Goal: Check status: Check status

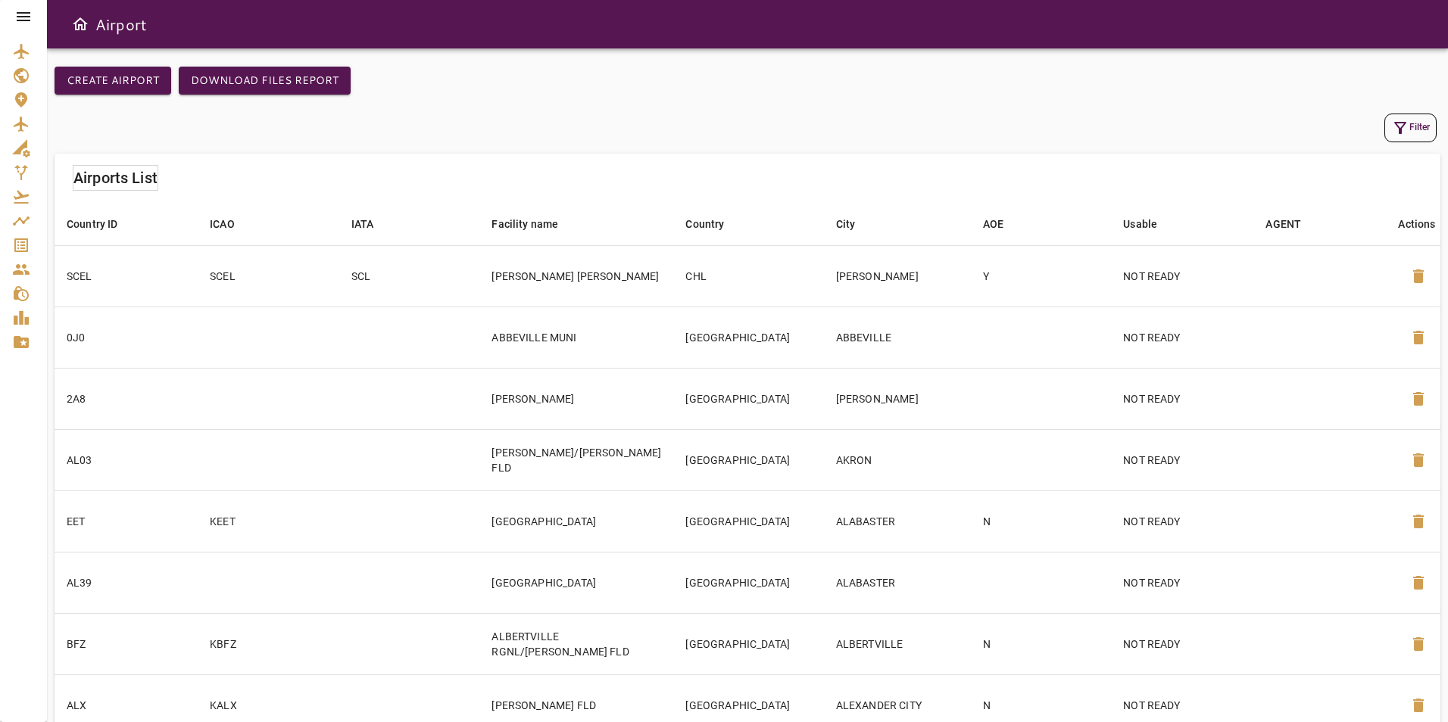
click at [20, 30] on div at bounding box center [23, 16] width 47 height 33
click at [23, 19] on icon at bounding box center [23, 17] width 18 height 18
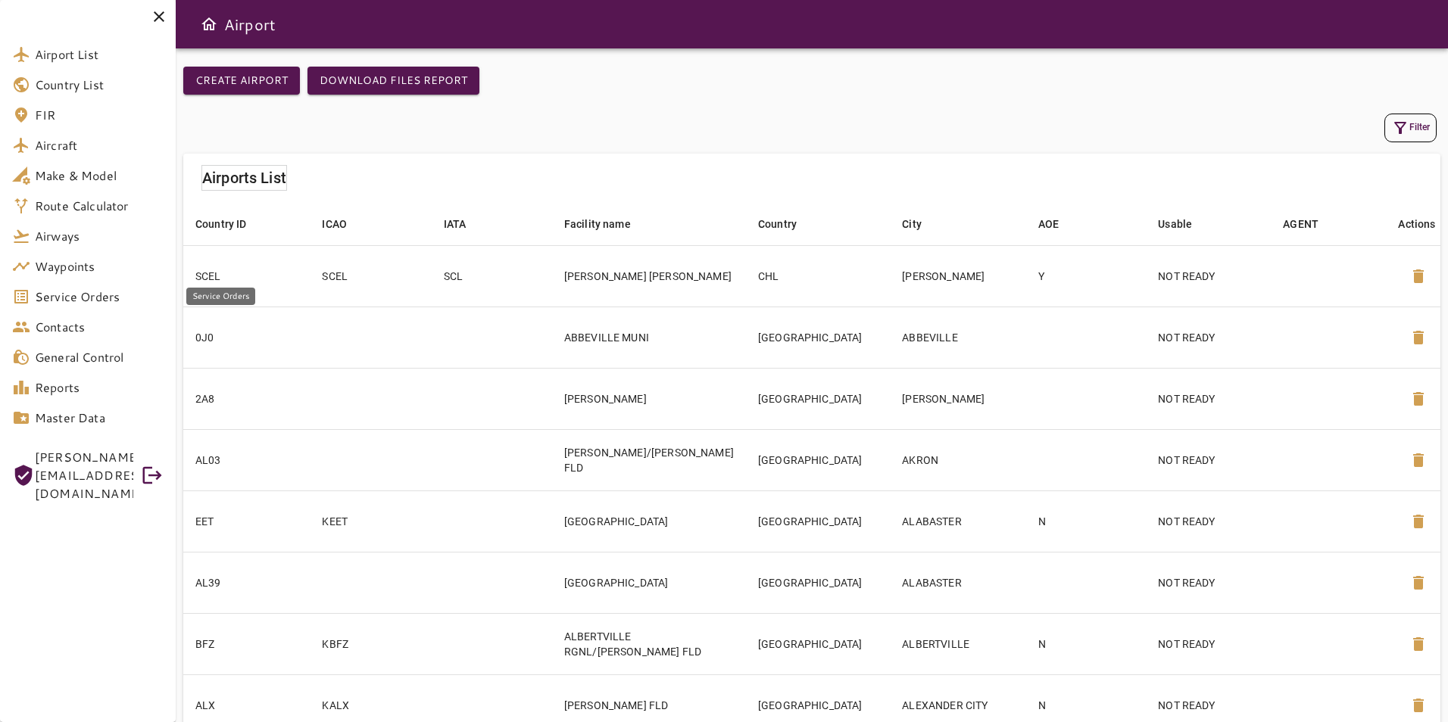
click at [98, 291] on span "Service Orders" at bounding box center [99, 297] width 129 height 18
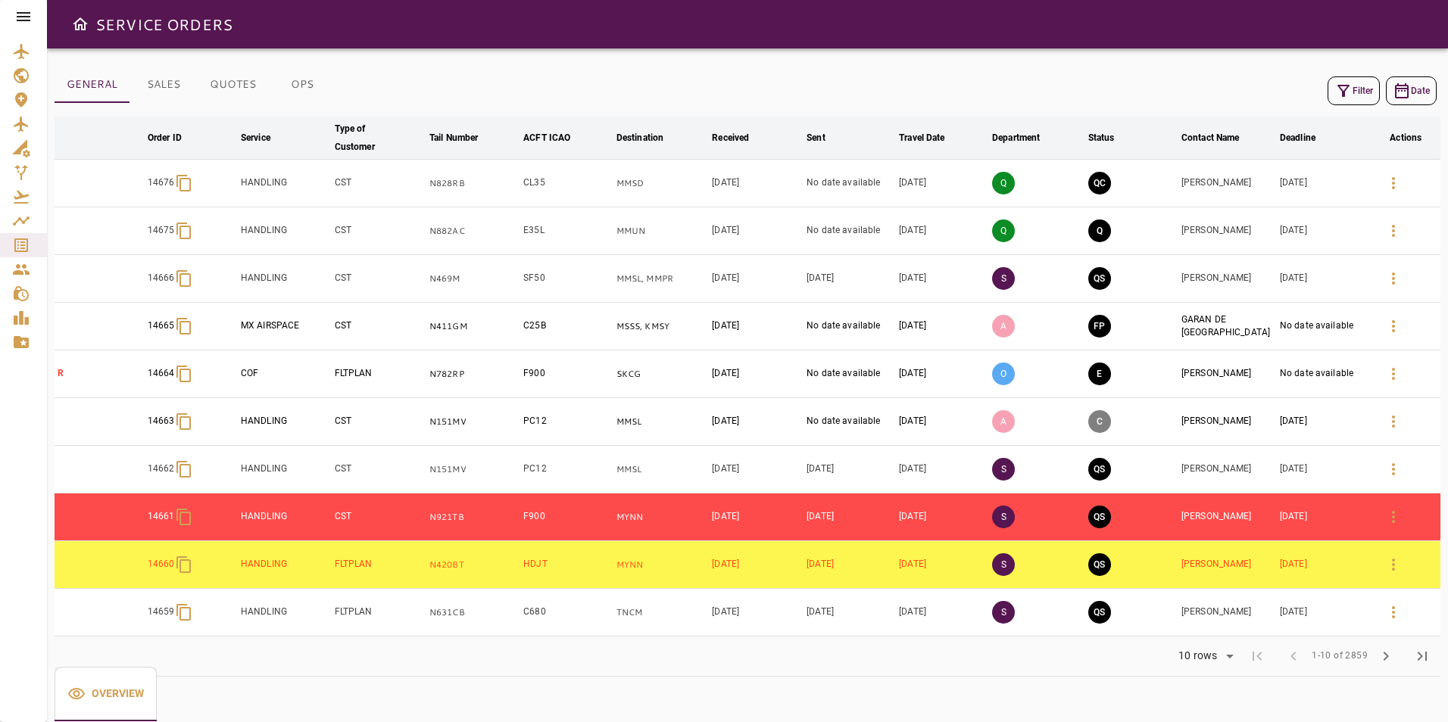
click at [1361, 77] on button "Filter" at bounding box center [1353, 90] width 52 height 29
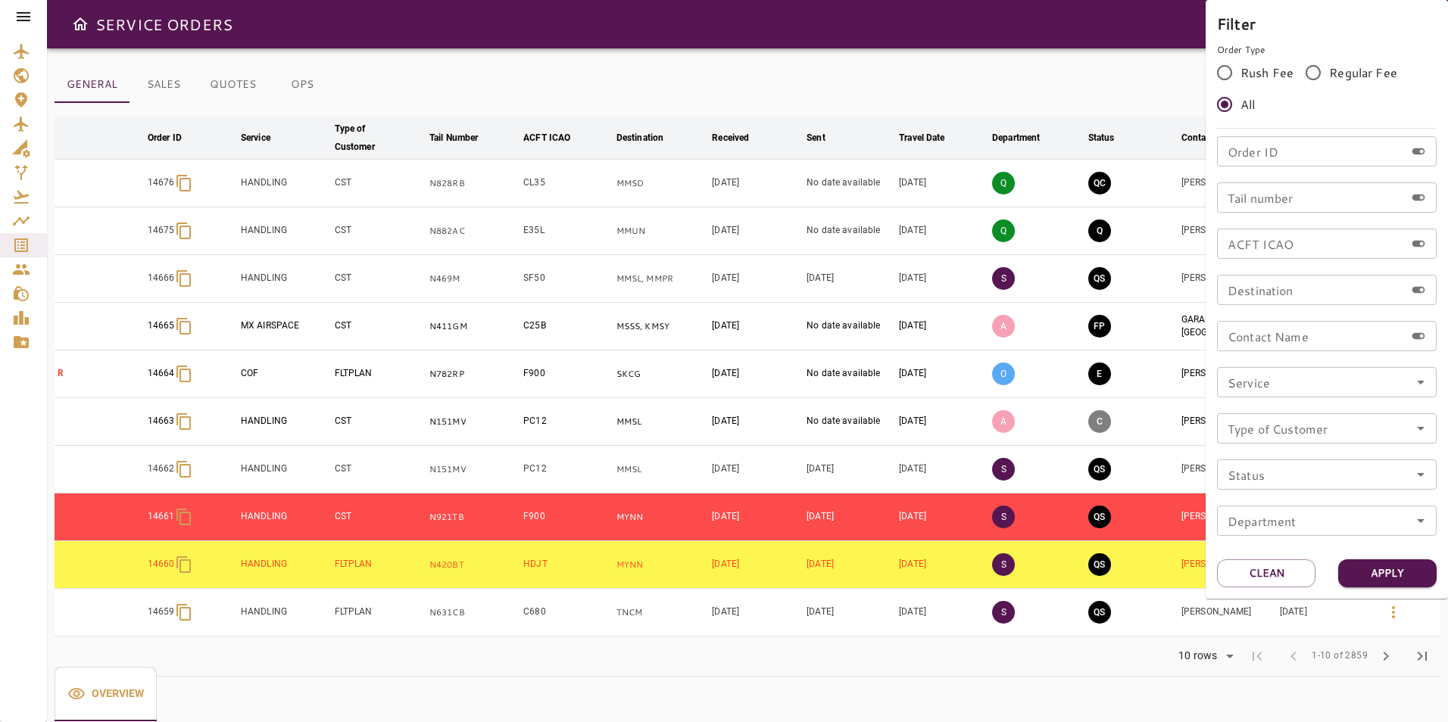
click at [1302, 204] on input "Tail number" at bounding box center [1311, 197] width 188 height 30
type input "******"
click at [1394, 582] on button "Apply" at bounding box center [1387, 574] width 98 height 28
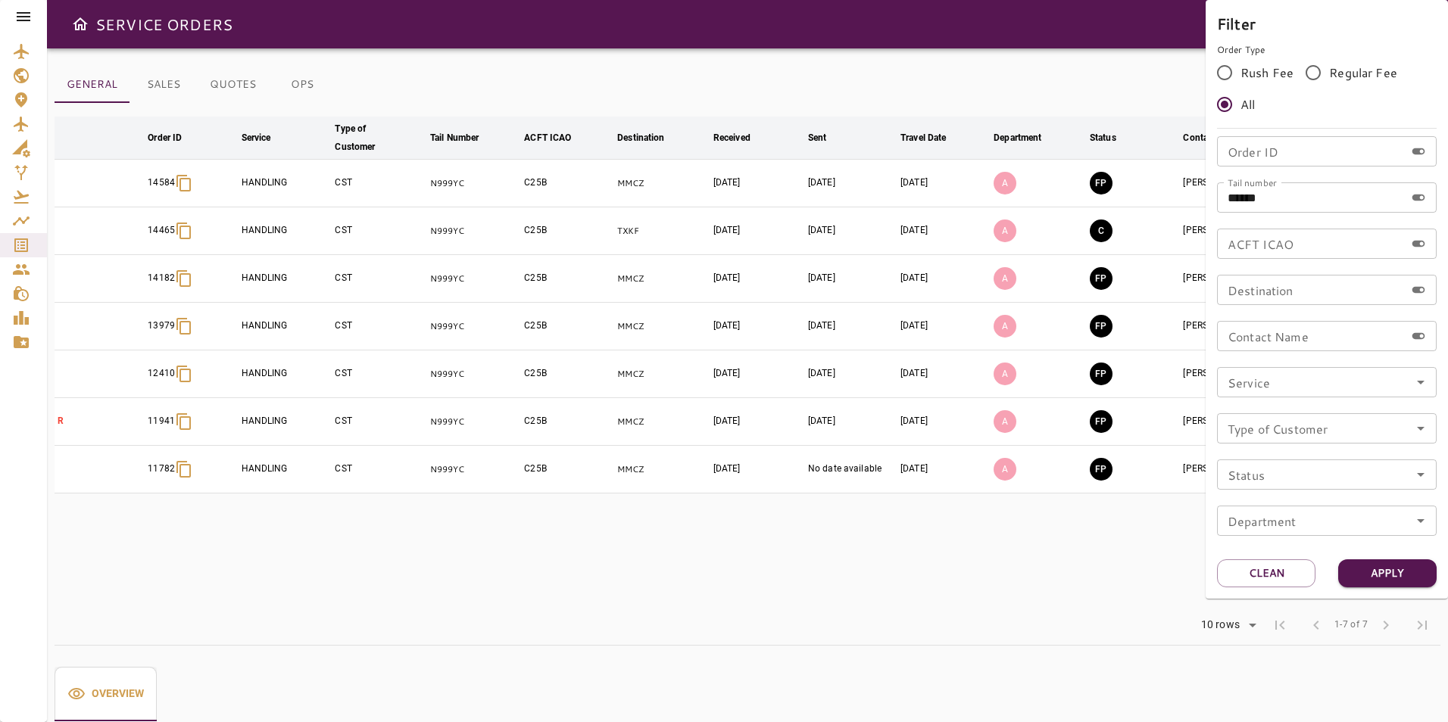
click at [1117, 95] on div at bounding box center [724, 361] width 1448 height 722
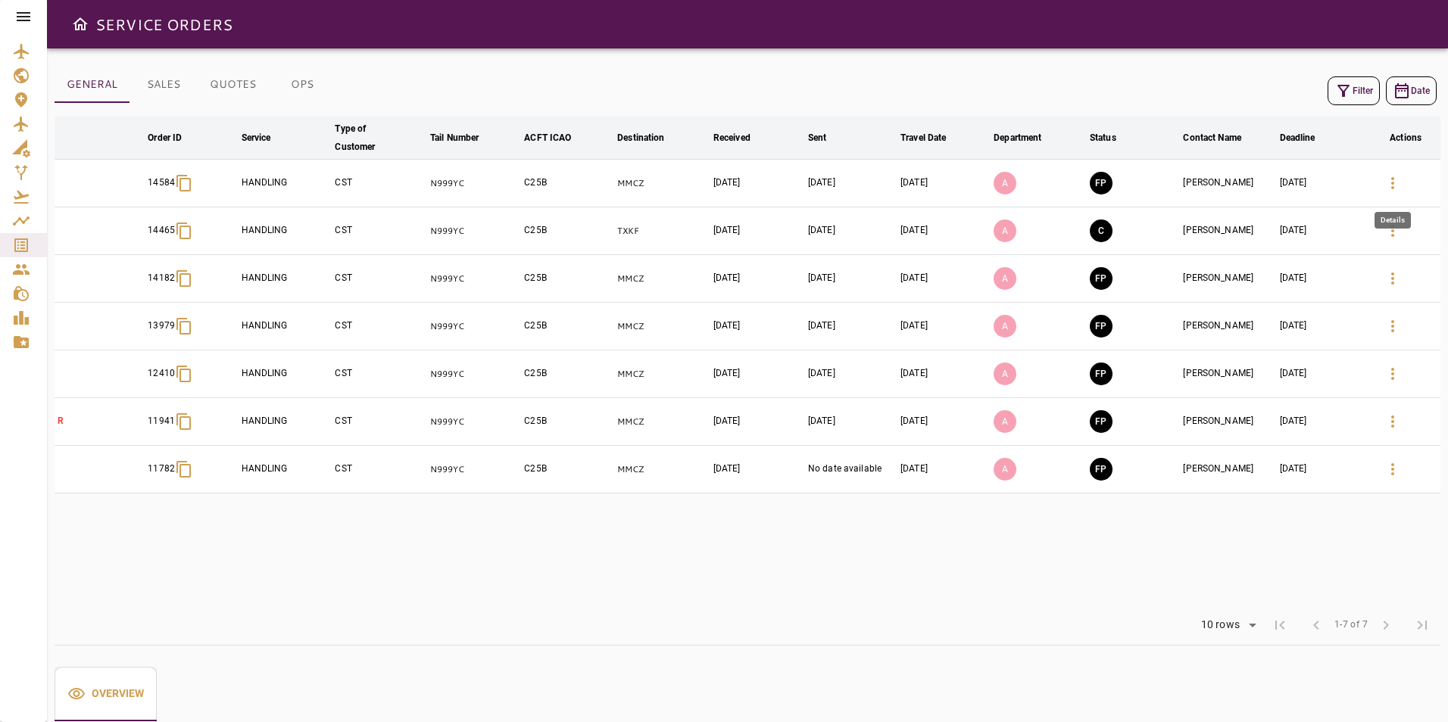
click at [1385, 191] on icon "button" at bounding box center [1392, 183] width 18 height 18
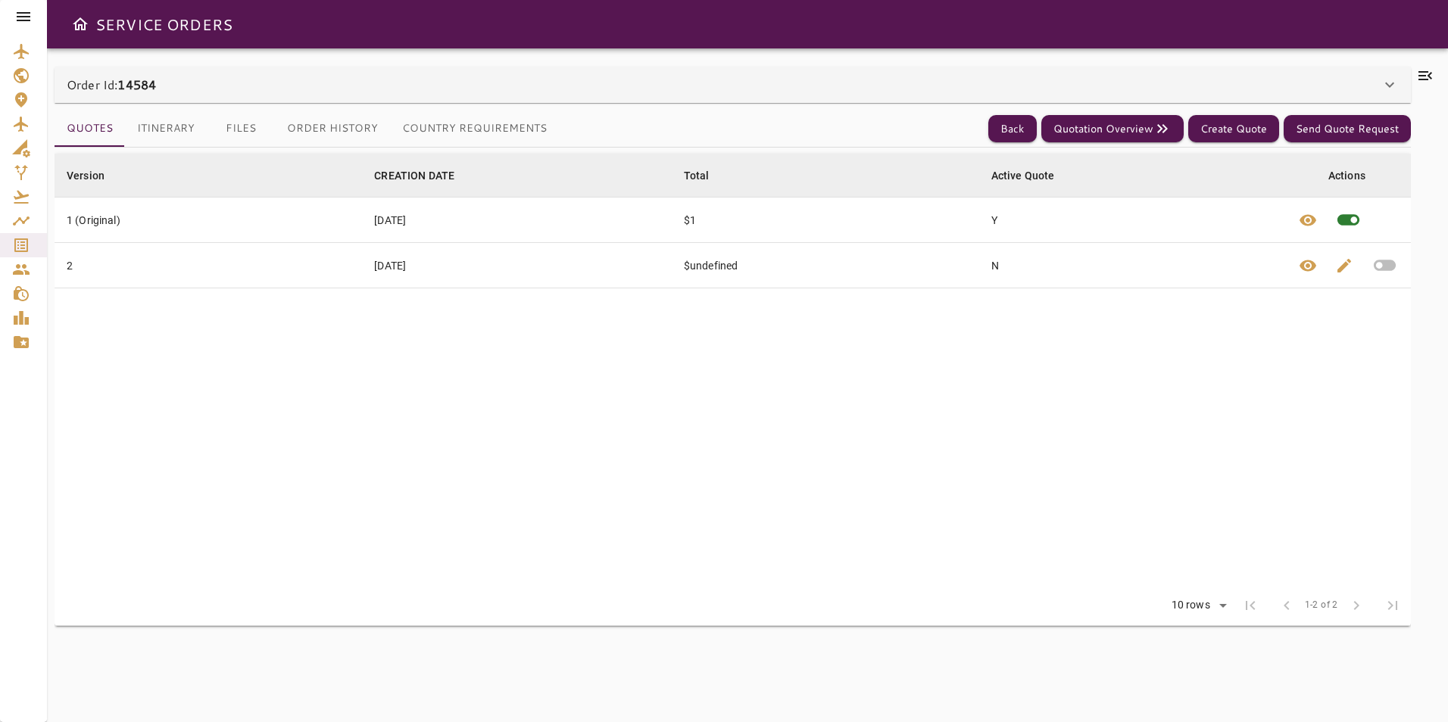
click at [170, 137] on button "Itinerary" at bounding box center [166, 129] width 82 height 36
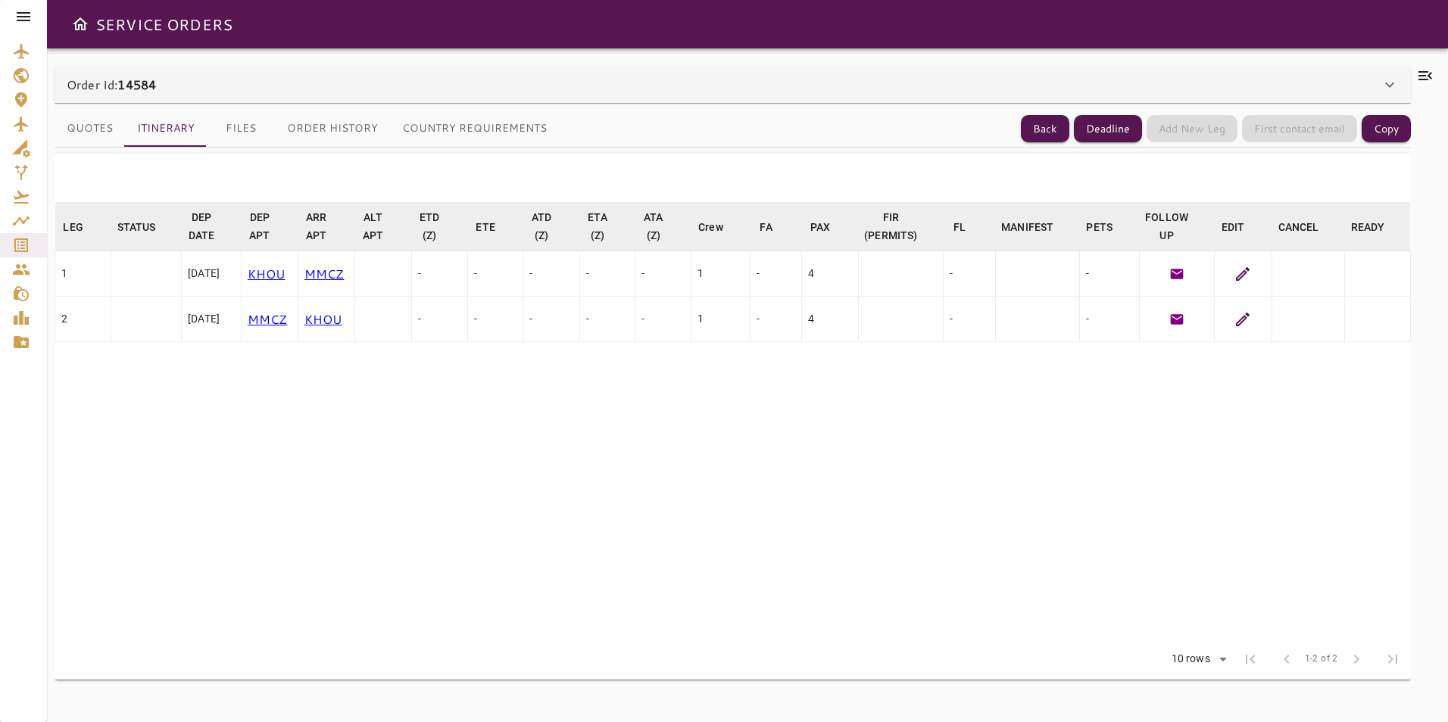
click at [222, 133] on button "Files" at bounding box center [241, 129] width 68 height 36
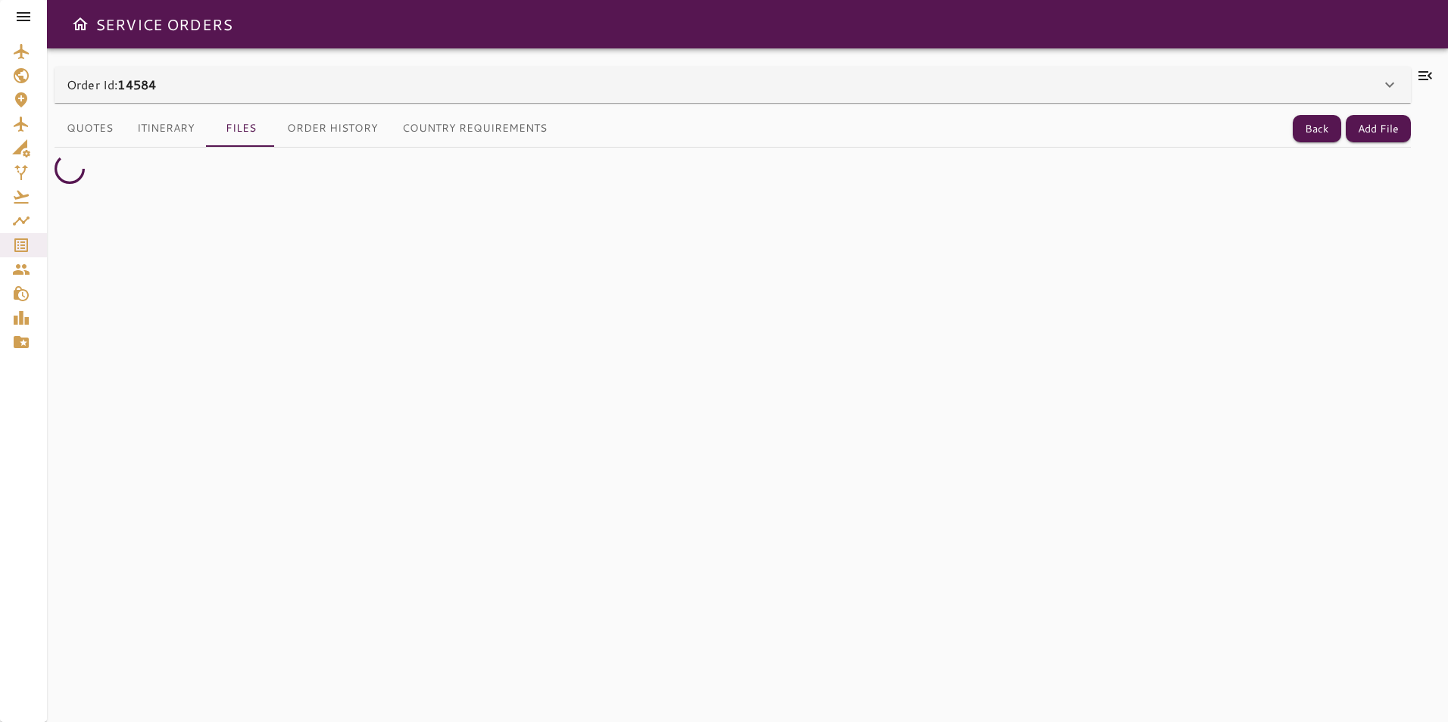
click at [161, 123] on button "Itinerary" at bounding box center [166, 129] width 82 height 36
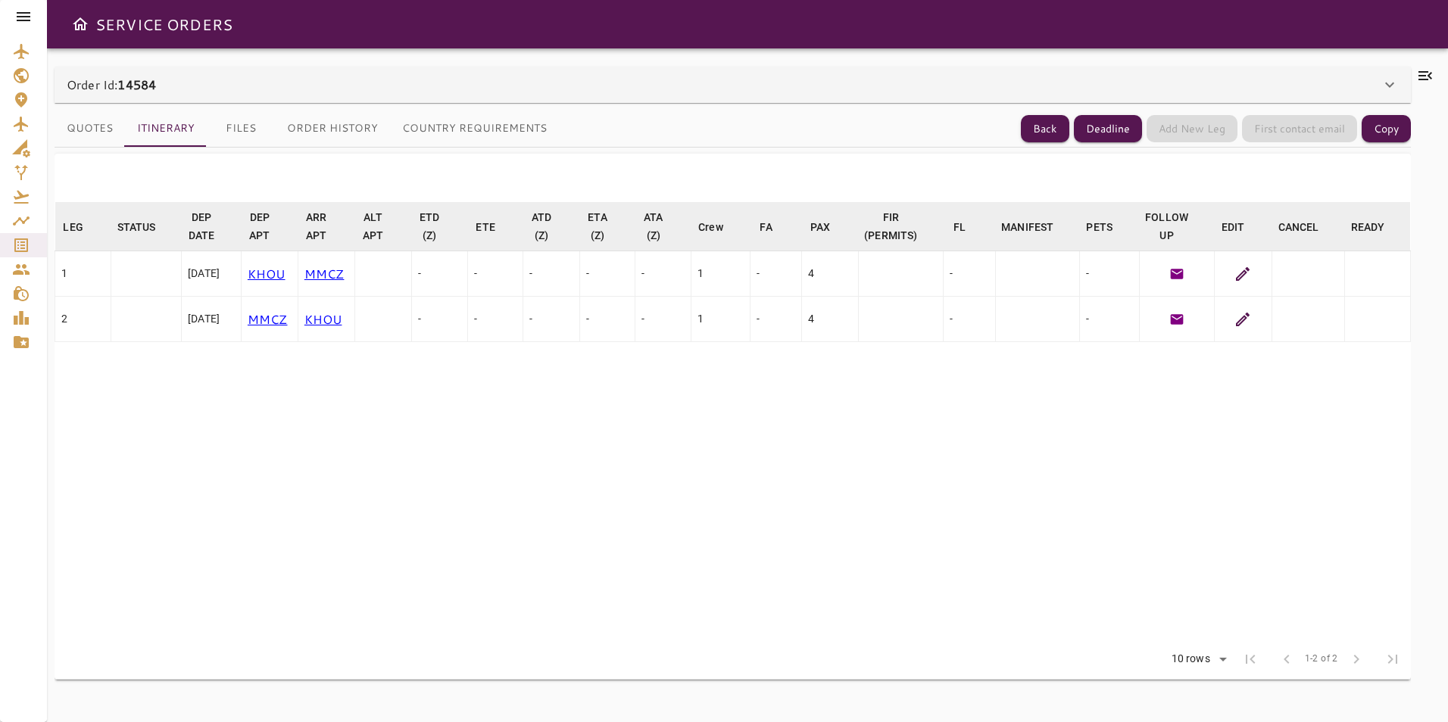
click at [1383, 86] on icon at bounding box center [1389, 85] width 18 height 18
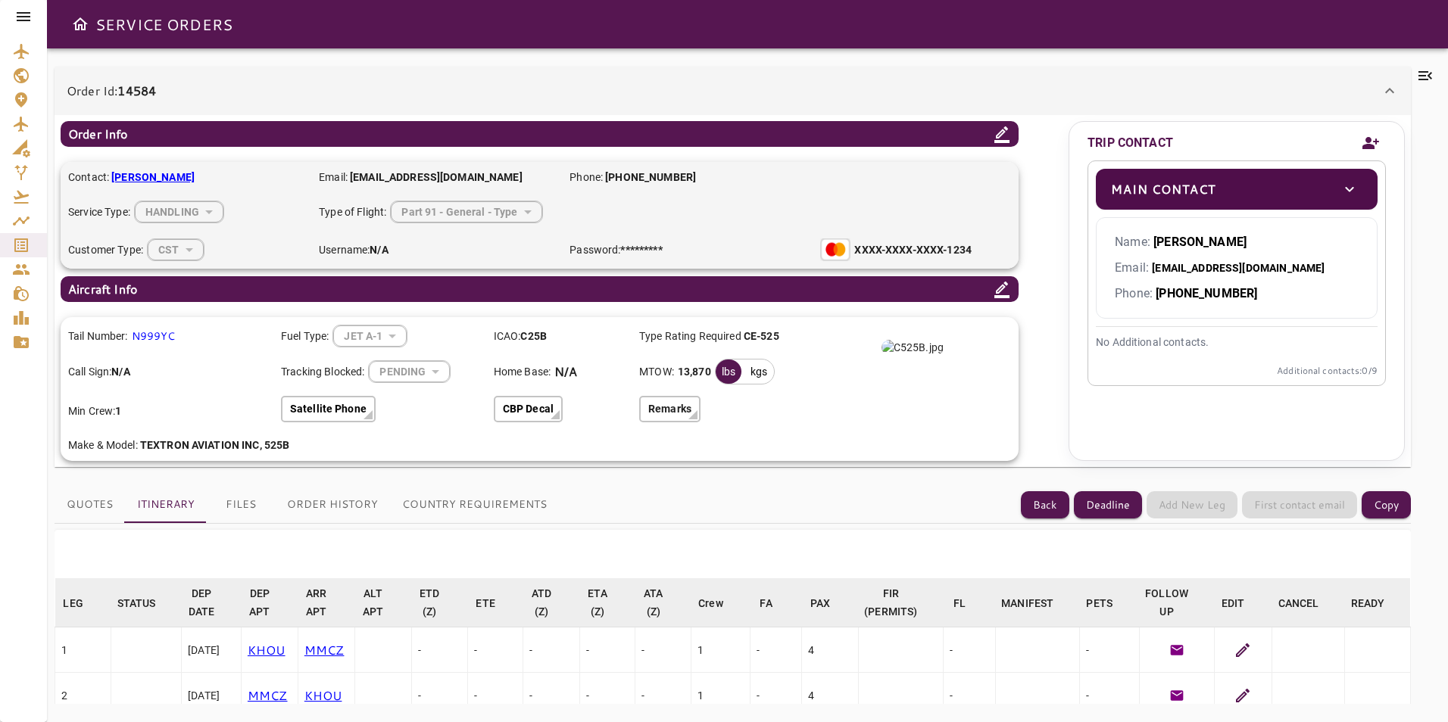
click at [432, 512] on button "Country Requirements" at bounding box center [474, 505] width 169 height 36
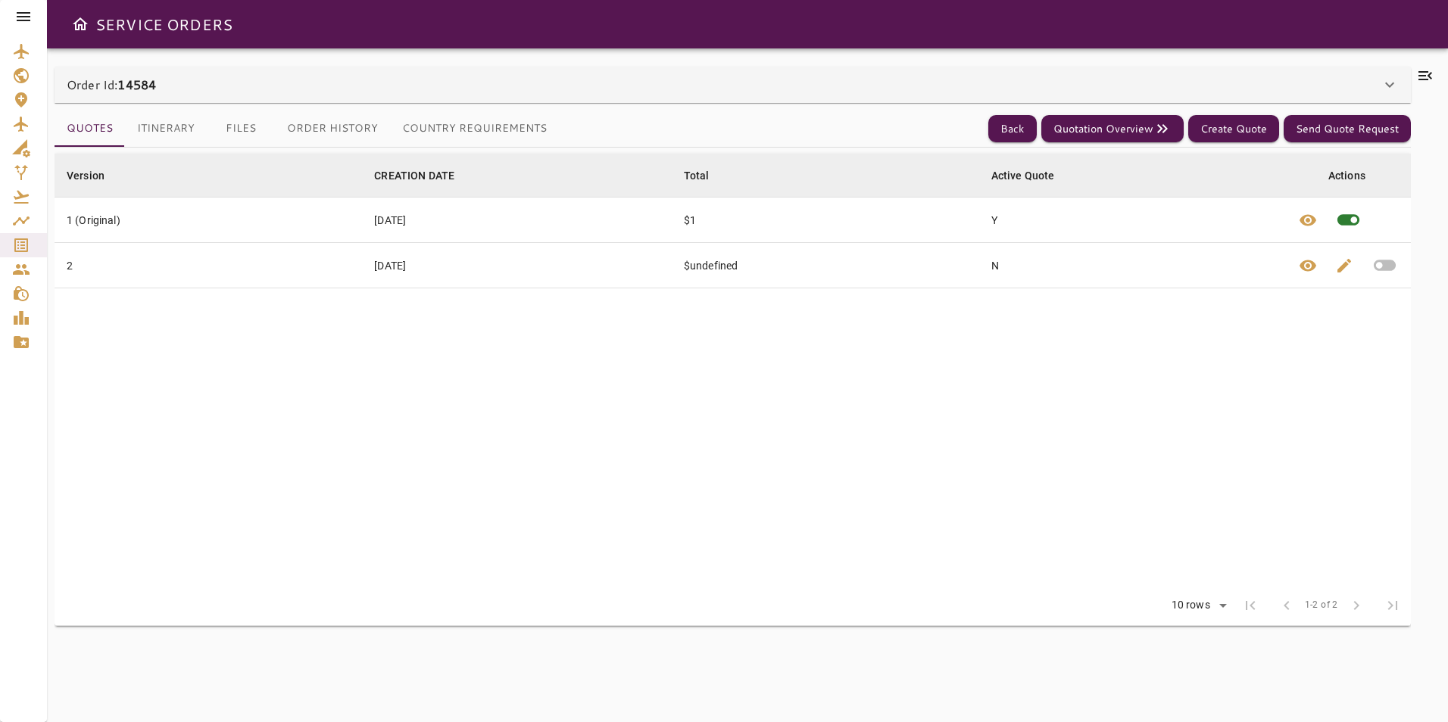
click at [429, 120] on button "Country Requirements" at bounding box center [474, 129] width 169 height 36
click at [246, 119] on button "Files" at bounding box center [241, 129] width 68 height 36
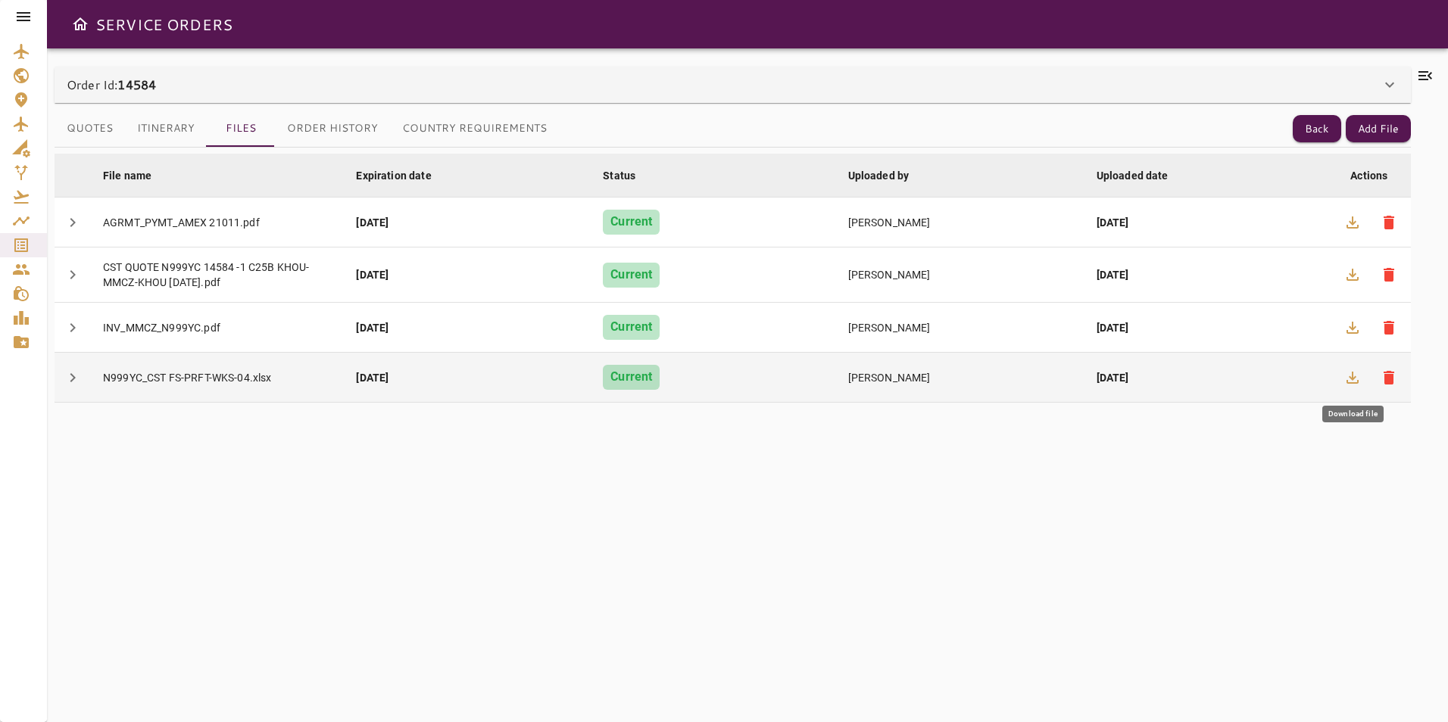
click at [1354, 372] on icon "button" at bounding box center [1352, 378] width 18 height 18
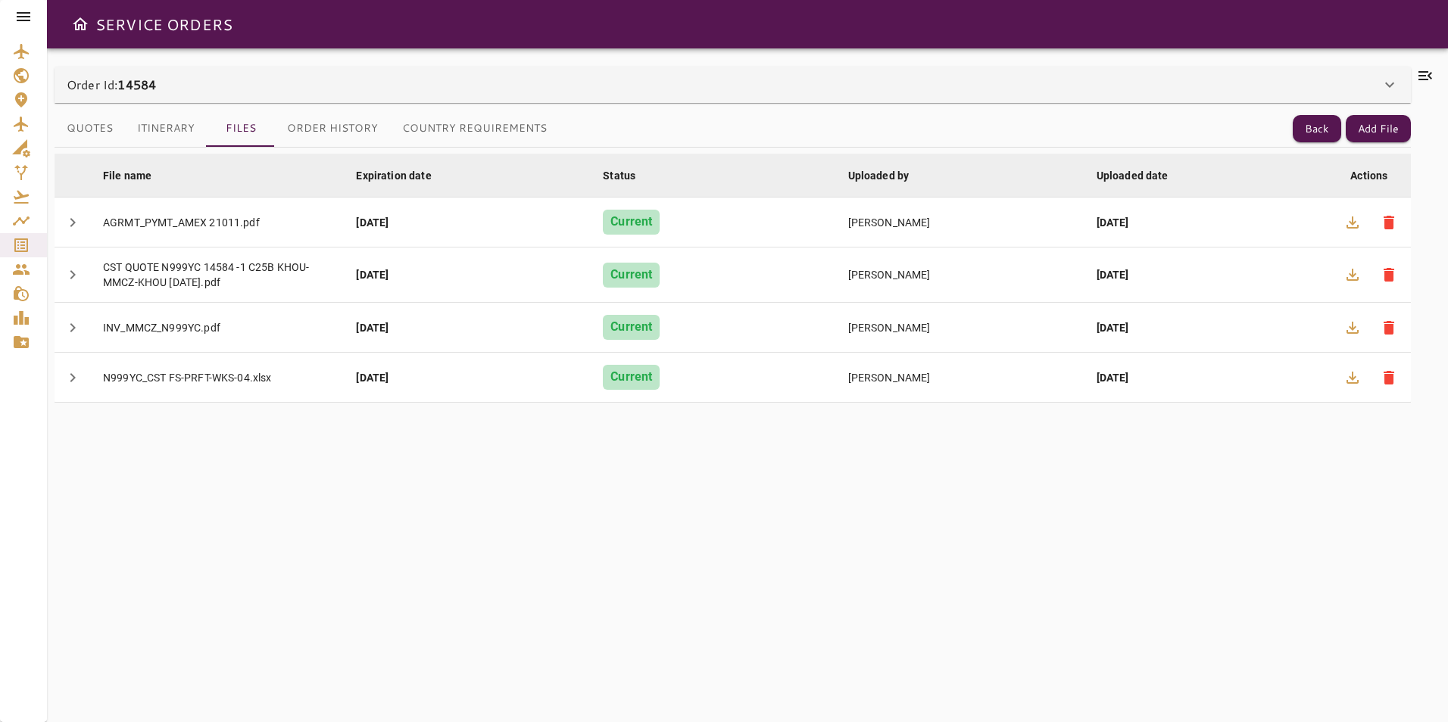
click at [1426, 80] on icon at bounding box center [1425, 75] width 14 height 9
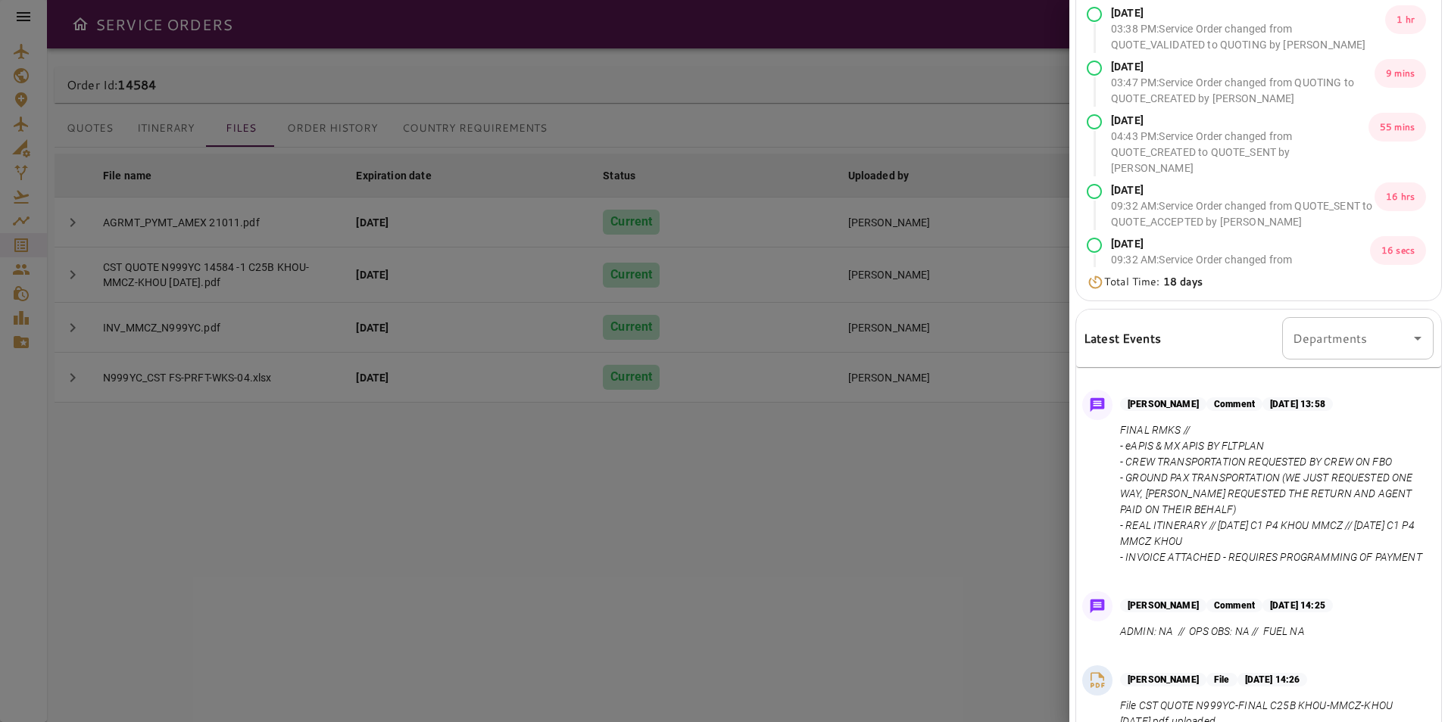
scroll to position [248, 0]
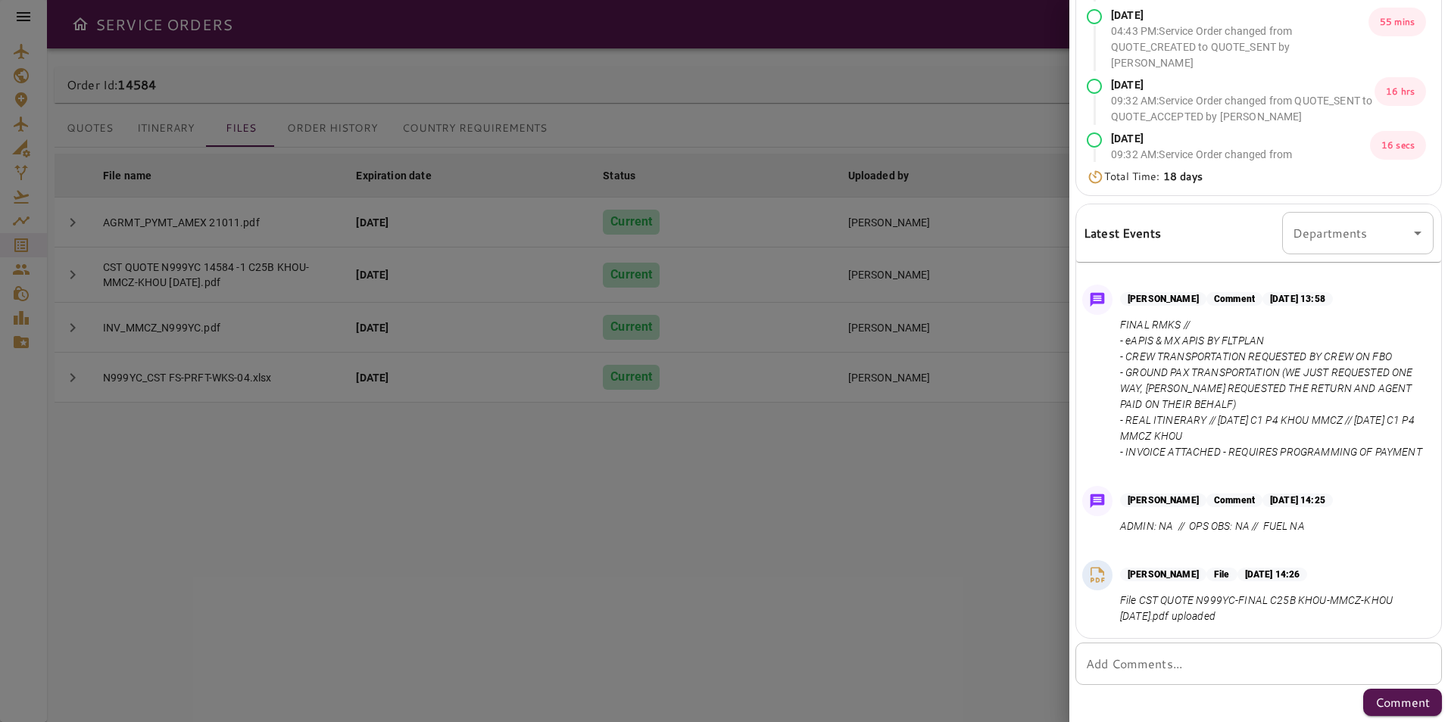
click at [746, 115] on div at bounding box center [724, 361] width 1448 height 722
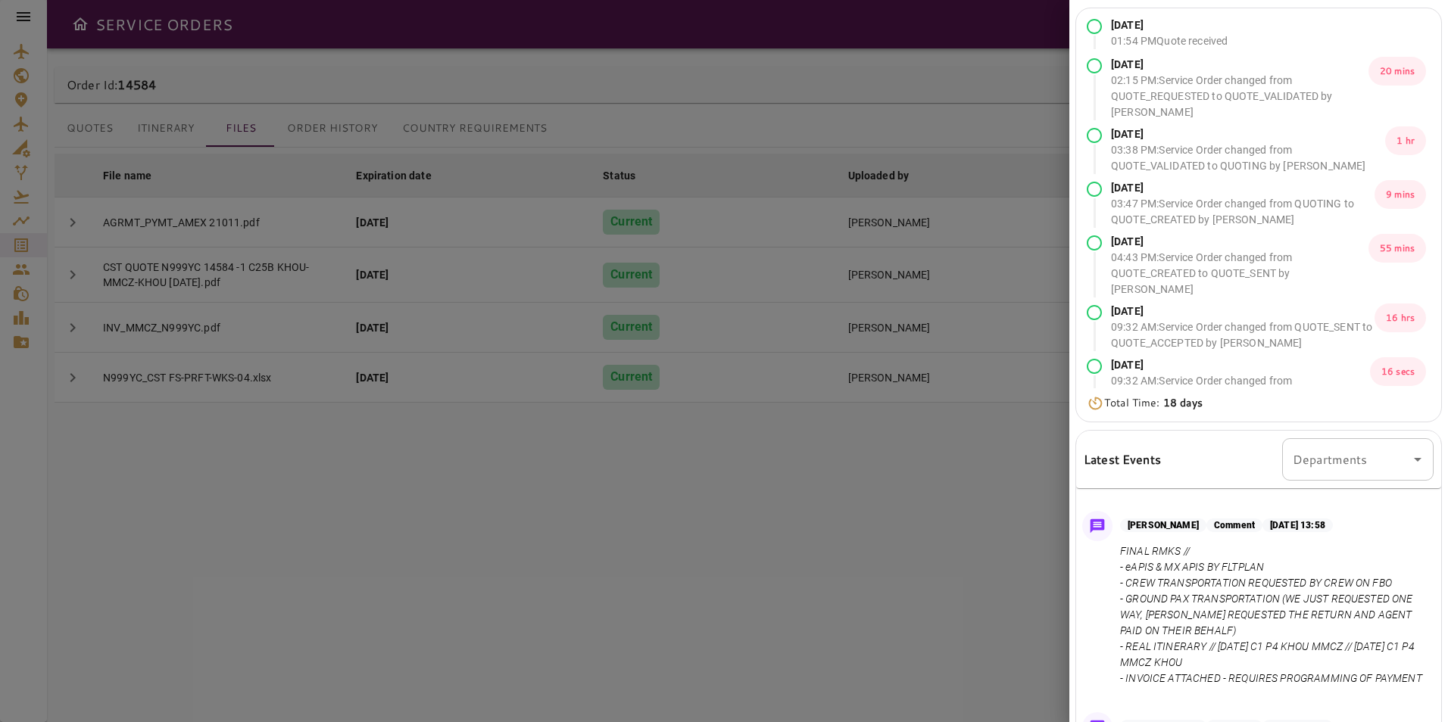
scroll to position [0, 0]
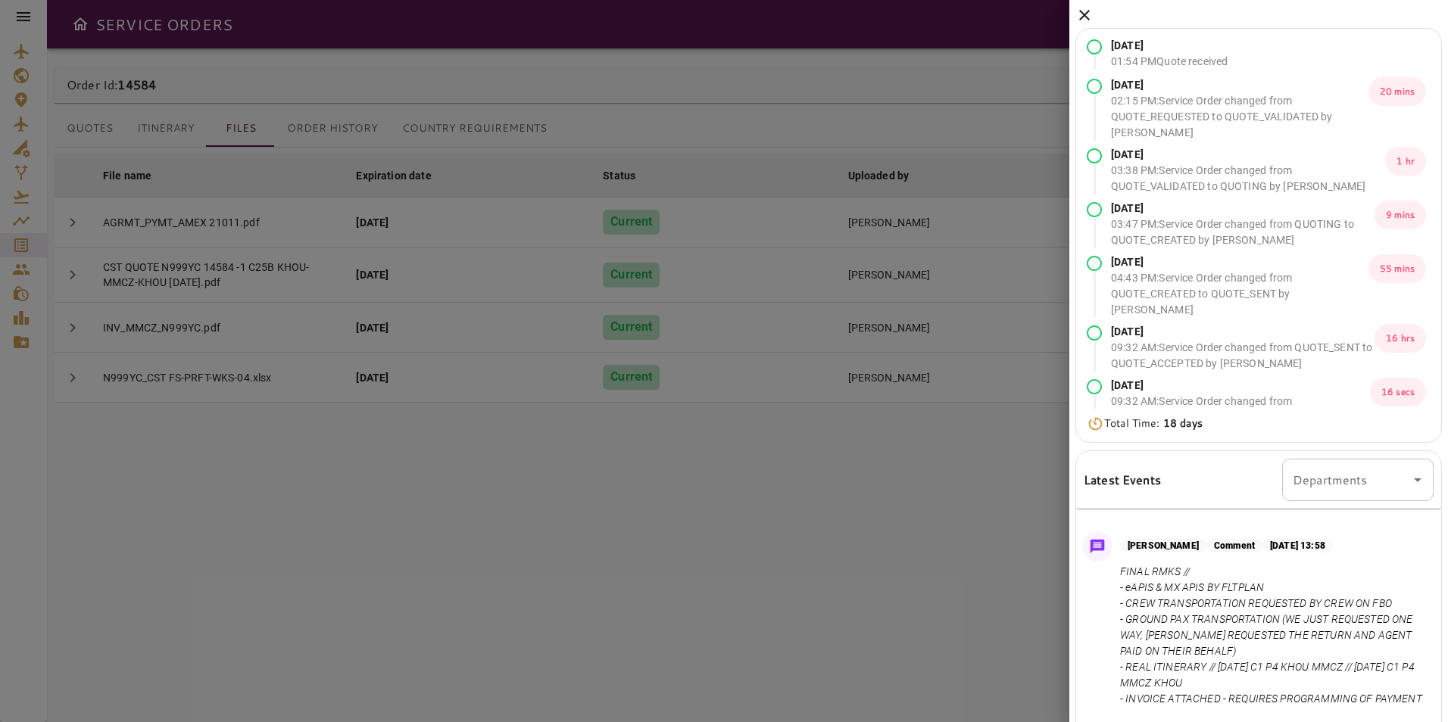
click at [1091, 22] on icon at bounding box center [1084, 15] width 18 height 18
